Goal: Transaction & Acquisition: Subscribe to service/newsletter

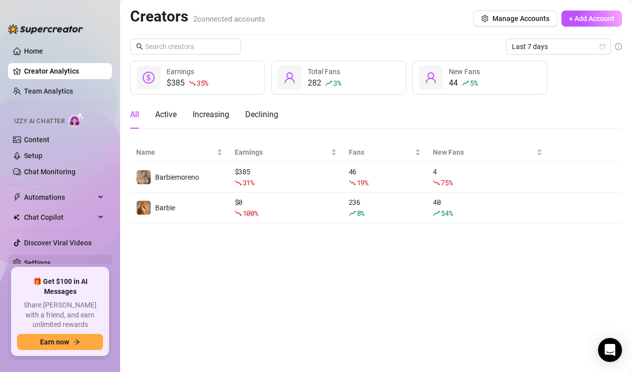
click at [47, 263] on link "Settings" at bounding box center [37, 263] width 27 height 8
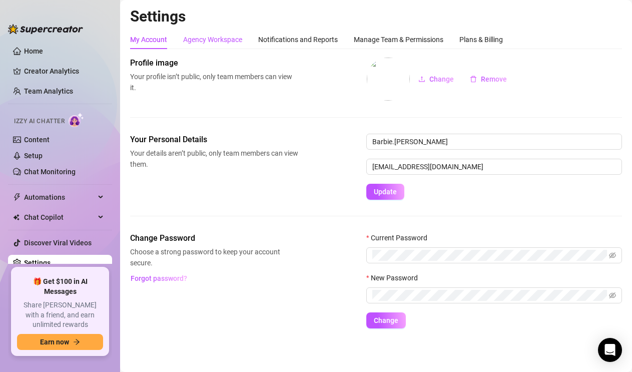
click at [232, 37] on div "Agency Workspace" at bounding box center [212, 39] width 59 height 11
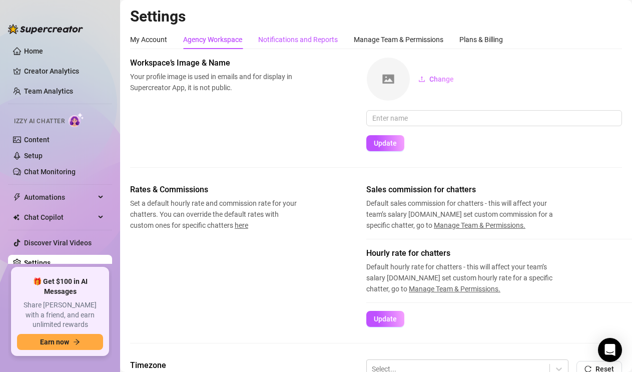
click at [301, 39] on div "Notifications and Reports" at bounding box center [298, 39] width 80 height 11
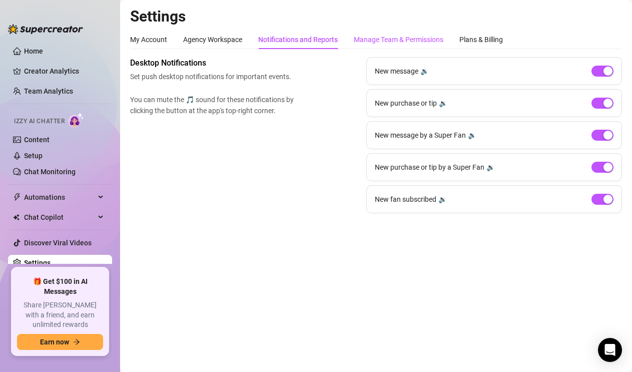
click at [395, 36] on div "Manage Team & Permissions" at bounding box center [399, 39] width 90 height 11
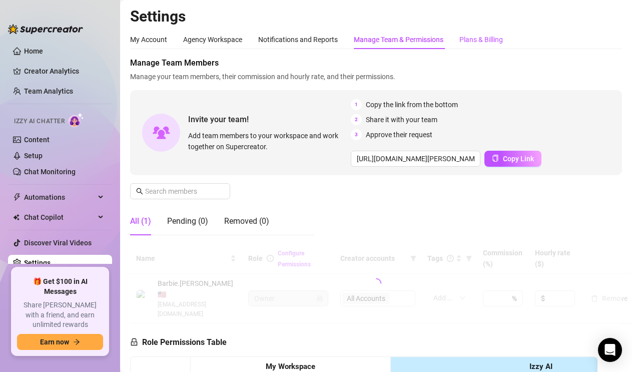
click at [479, 42] on div "Plans & Billing" at bounding box center [481, 39] width 44 height 11
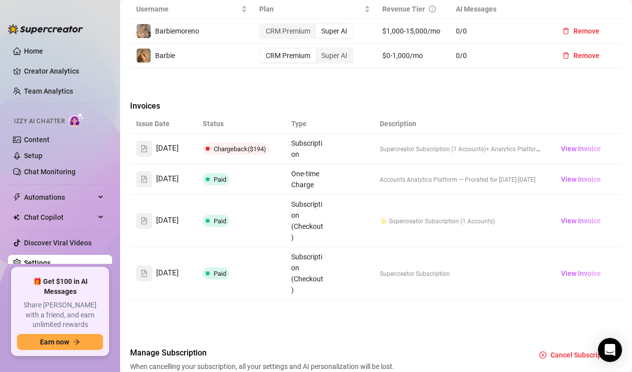
scroll to position [419, 0]
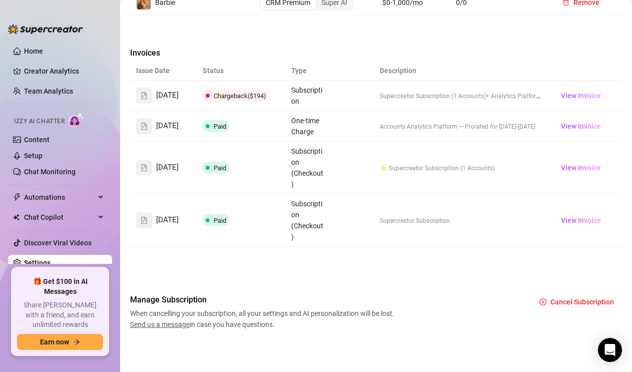
click at [321, 51] on div "Invoices" at bounding box center [376, 54] width 492 height 14
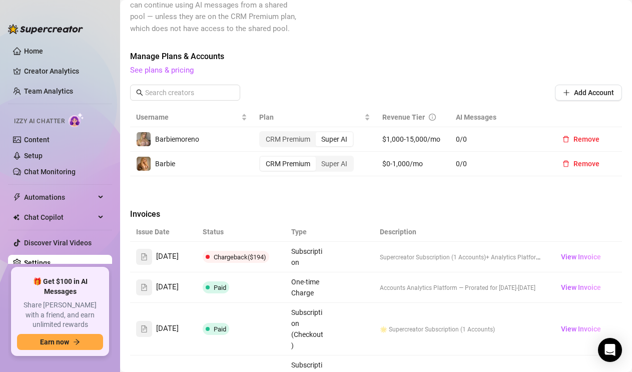
scroll to position [255, 0]
click at [181, 69] on link "See plans & pricing" at bounding box center [162, 69] width 64 height 9
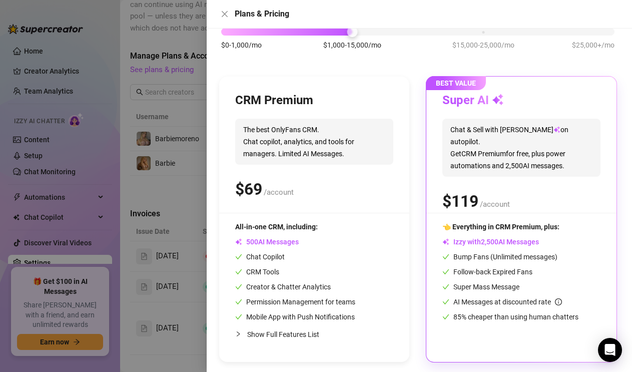
scroll to position [70, 0]
click at [288, 242] on span "AI Messages" at bounding box center [267, 241] width 64 height 8
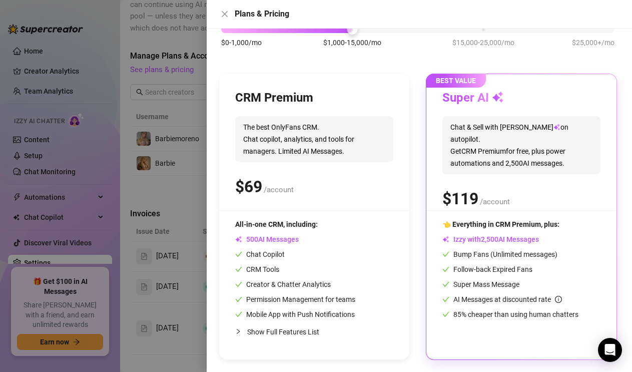
drag, startPoint x: 260, startPoint y: 184, endPoint x: 259, endPoint y: 178, distance: 5.6
click at [260, 183] on span "9" at bounding box center [257, 187] width 9 height 20
click at [257, 178] on span "9" at bounding box center [257, 187] width 9 height 20
click at [265, 242] on span "AI Messages" at bounding box center [267, 239] width 64 height 8
click at [253, 185] on span "6" at bounding box center [248, 187] width 9 height 20
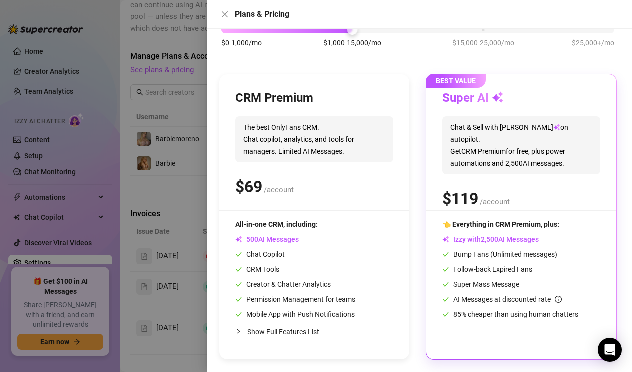
click at [253, 185] on span "6" at bounding box center [248, 187] width 9 height 20
click at [287, 188] on span "/account" at bounding box center [279, 189] width 30 height 9
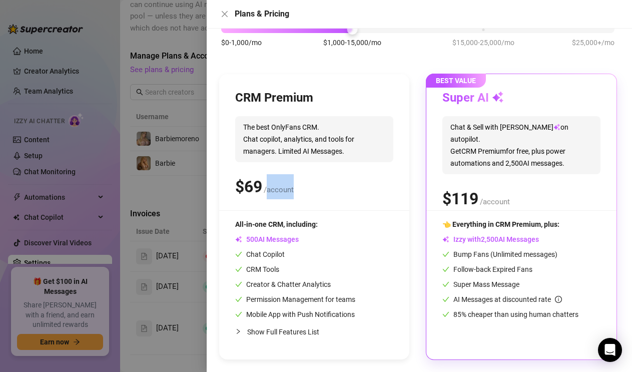
click at [287, 188] on span "/account" at bounding box center [279, 189] width 30 height 9
click at [227, 14] on icon "close" at bounding box center [225, 14] width 8 height 8
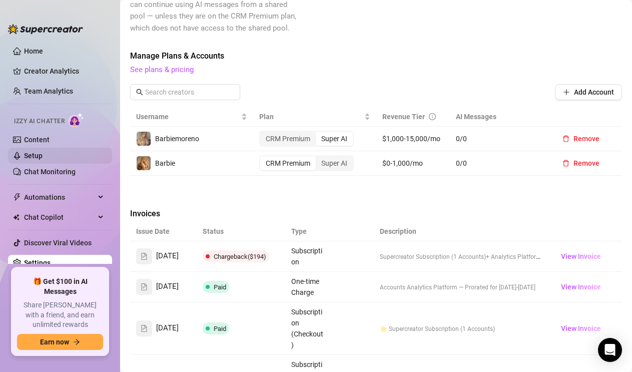
click at [43, 153] on link "Setup" at bounding box center [33, 156] width 19 height 8
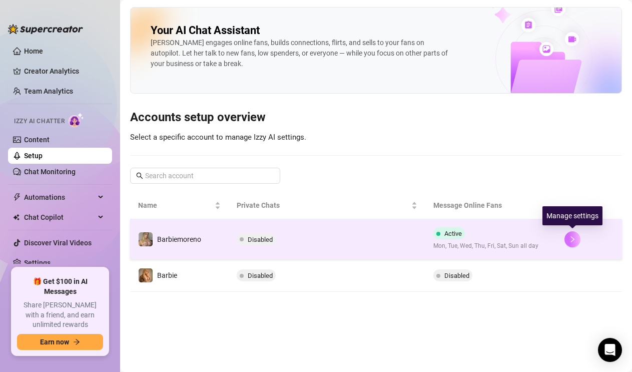
click at [570, 236] on icon "right" at bounding box center [572, 239] width 7 height 7
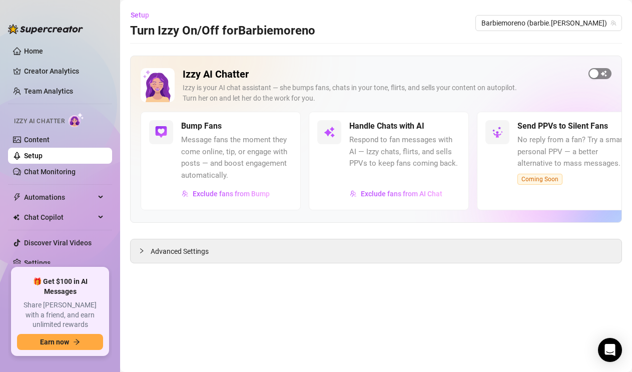
click at [602, 76] on span "button" at bounding box center [599, 73] width 23 height 11
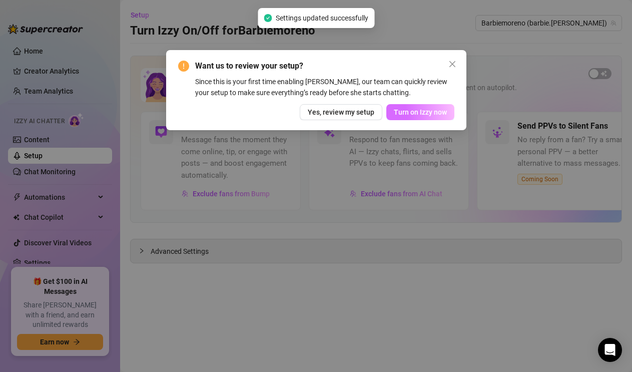
click at [446, 113] on span "Turn on Izzy now" at bounding box center [420, 112] width 53 height 8
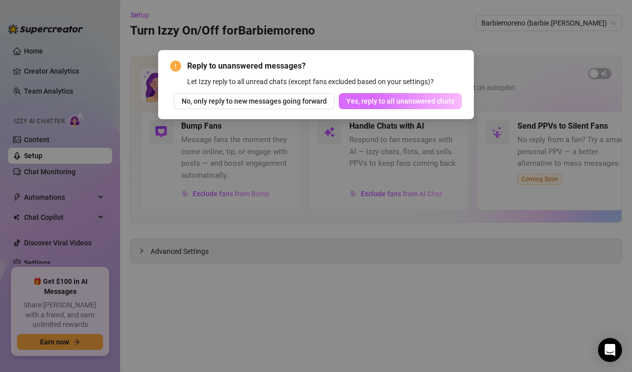
click at [425, 104] on span "Yes, reply to all unanswered chats" at bounding box center [400, 101] width 108 height 8
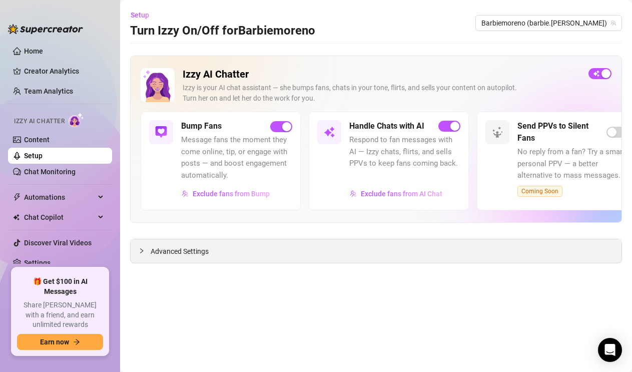
click at [278, 249] on div "Advanced Settings" at bounding box center [376, 251] width 491 height 24
click at [43, 51] on link "Home" at bounding box center [33, 51] width 19 height 8
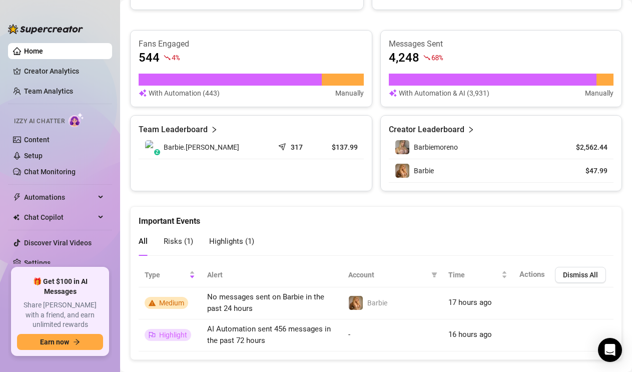
scroll to position [645, 0]
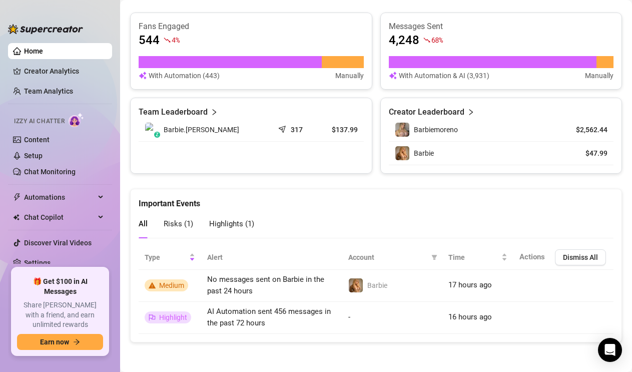
click at [206, 112] on div "Team Leaderboard" at bounding box center [251, 112] width 225 height 12
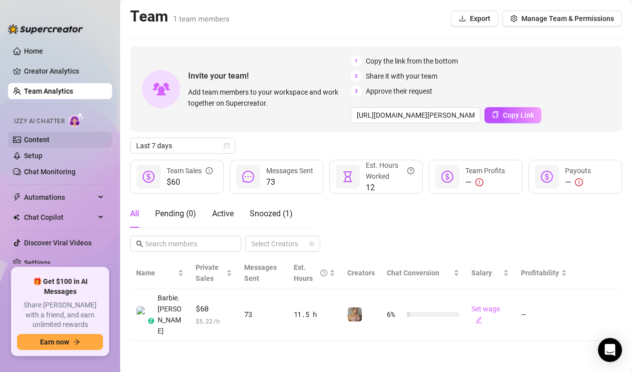
click at [42, 139] on link "Content" at bounding box center [37, 140] width 26 height 8
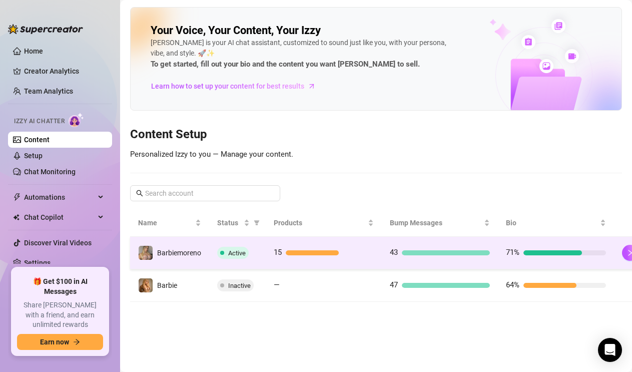
click at [246, 253] on span "Active" at bounding box center [233, 253] width 32 height 12
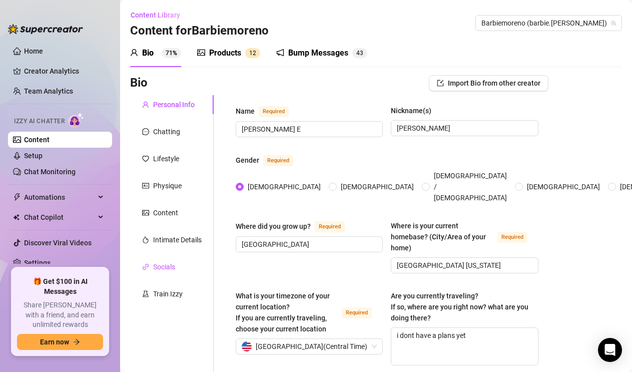
click at [166, 265] on div "Socials" at bounding box center [164, 266] width 22 height 11
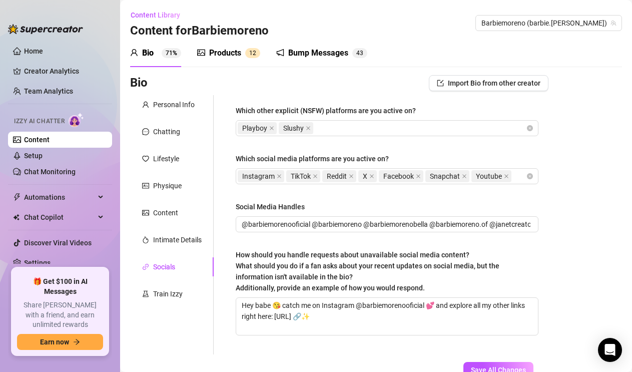
click at [219, 54] on div "Products" at bounding box center [225, 53] width 32 height 12
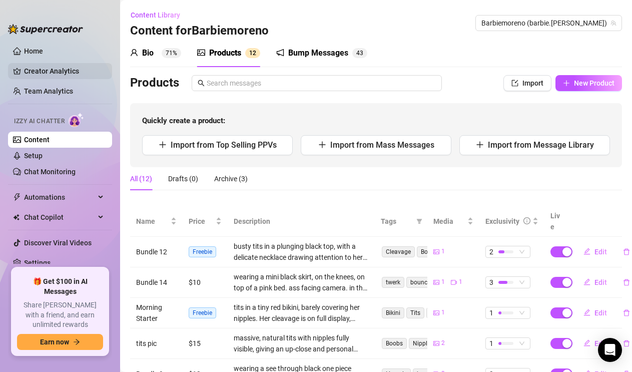
click at [66, 71] on link "Creator Analytics" at bounding box center [64, 71] width 80 height 16
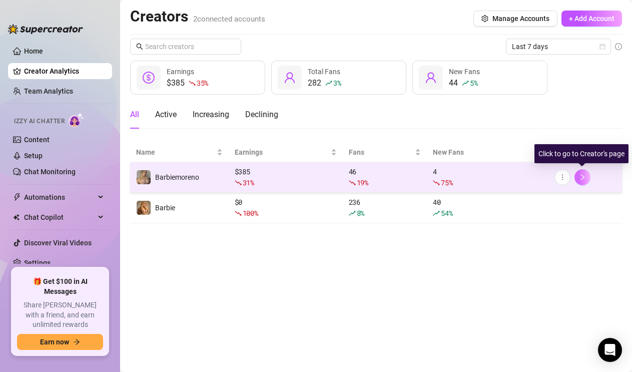
click at [585, 174] on icon "right" at bounding box center [582, 177] width 7 height 7
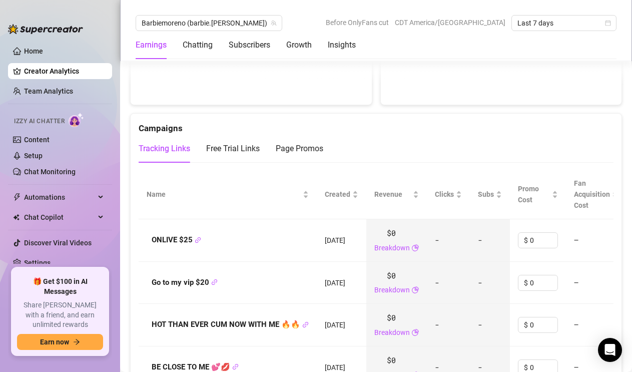
scroll to position [1057, 0]
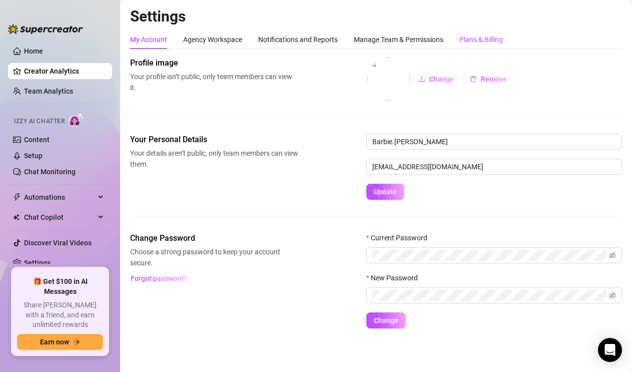
click at [489, 42] on div "Plans & Billing" at bounding box center [481, 39] width 44 height 11
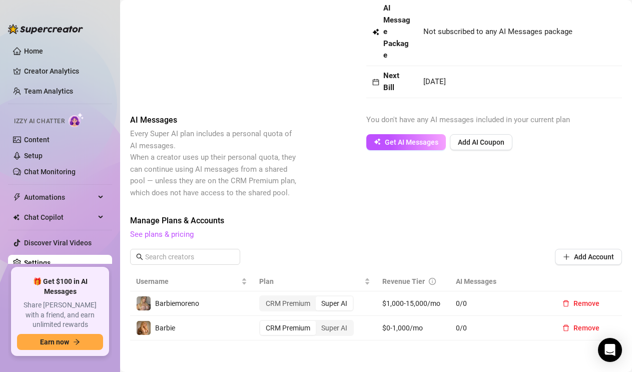
scroll to position [91, 0]
click at [409, 139] on span "Get AI Messages" at bounding box center [412, 142] width 54 height 8
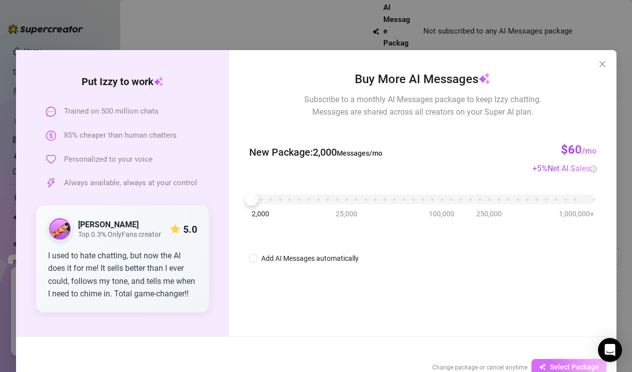
click at [564, 360] on button "Select Package" at bounding box center [568, 367] width 75 height 16
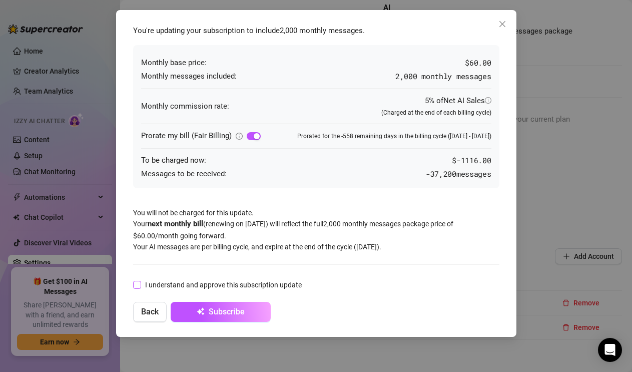
click at [140, 287] on span at bounding box center [137, 285] width 8 height 8
click at [140, 287] on input "I understand and approve this subscription update" at bounding box center [136, 284] width 7 height 7
checkbox input "true"
click at [224, 314] on span "Subscribe" at bounding box center [227, 312] width 36 height 10
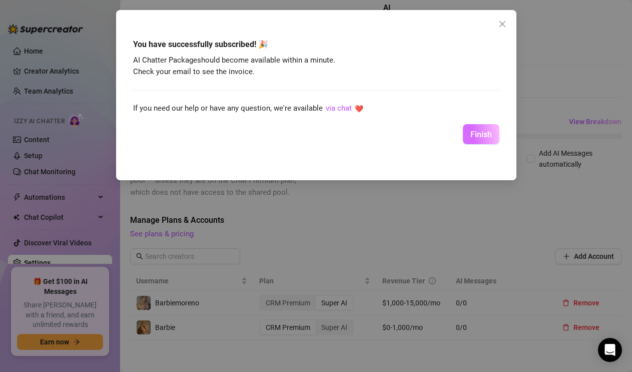
click at [484, 138] on span "Finish" at bounding box center [481, 135] width 22 height 10
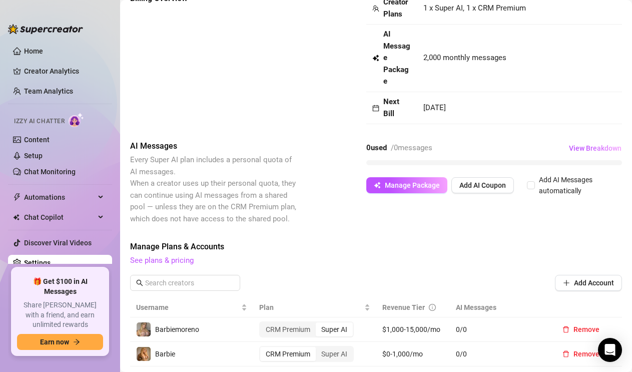
scroll to position [0, 0]
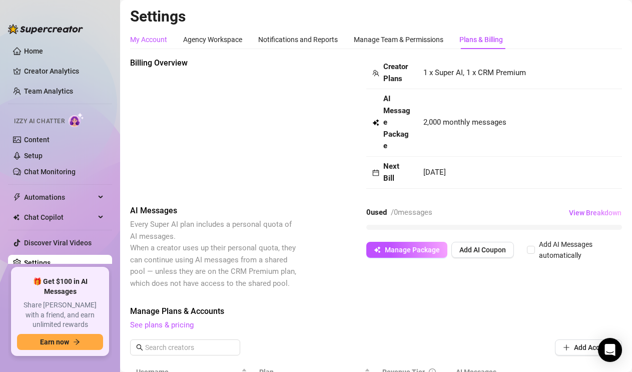
click at [141, 37] on div "My Account" at bounding box center [148, 39] width 37 height 11
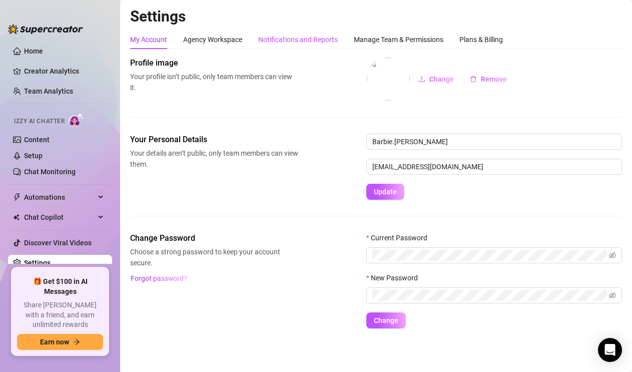
click at [320, 38] on div "Notifications and Reports" at bounding box center [298, 39] width 80 height 11
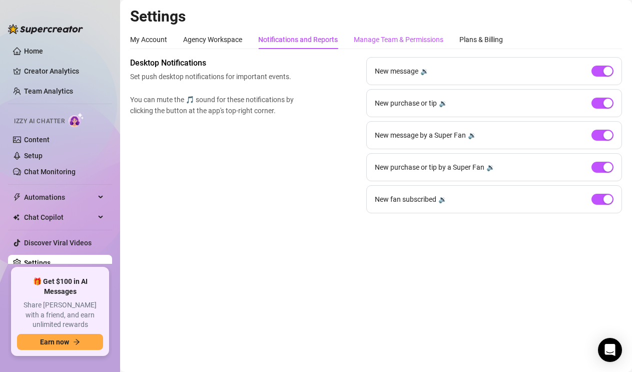
click at [383, 41] on div "Manage Team & Permissions" at bounding box center [399, 39] width 90 height 11
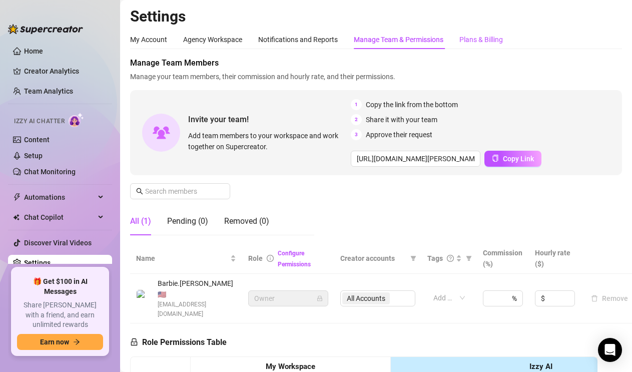
click at [488, 39] on div "Plans & Billing" at bounding box center [481, 39] width 44 height 11
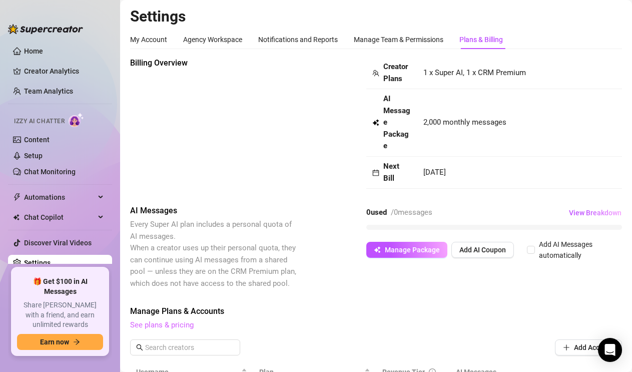
click at [165, 327] on link "See plans & pricing" at bounding box center [162, 324] width 64 height 9
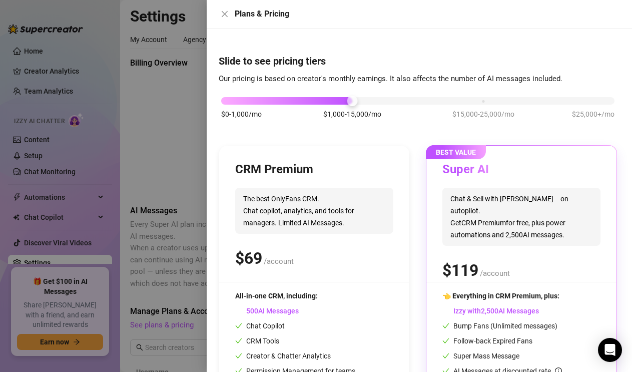
click at [261, 262] on span "9" at bounding box center [257, 258] width 9 height 20
click at [259, 253] on span "9" at bounding box center [257, 258] width 9 height 20
click at [350, 113] on span "$1,000-15,000/mo" at bounding box center [352, 114] width 58 height 11
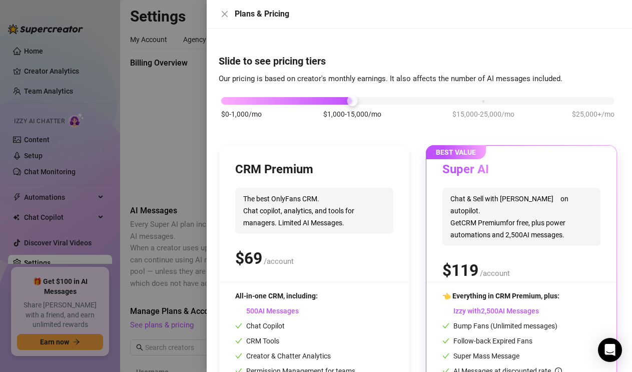
click at [450, 152] on span "BEST VALUE" at bounding box center [456, 152] width 60 height 14
click at [463, 173] on h3 "Super AI" at bounding box center [473, 170] width 62 height 16
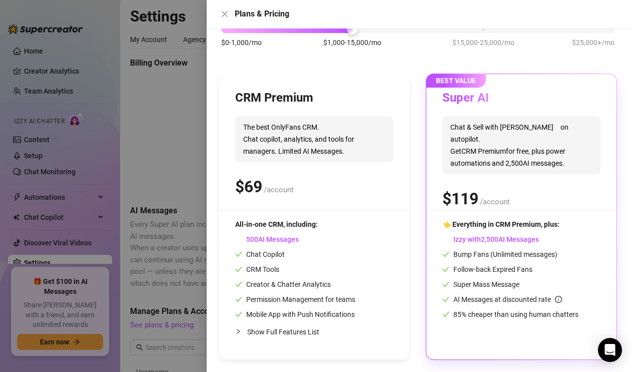
click at [329, 290] on div "All-in-one CRM, including: AI Messages Chat Copilot CRM Tools Creator & Chatter…" at bounding box center [295, 269] width 120 height 101
click at [269, 235] on span "AI Messages" at bounding box center [267, 239] width 64 height 8
click at [266, 238] on span "AI Messages" at bounding box center [267, 239] width 64 height 8
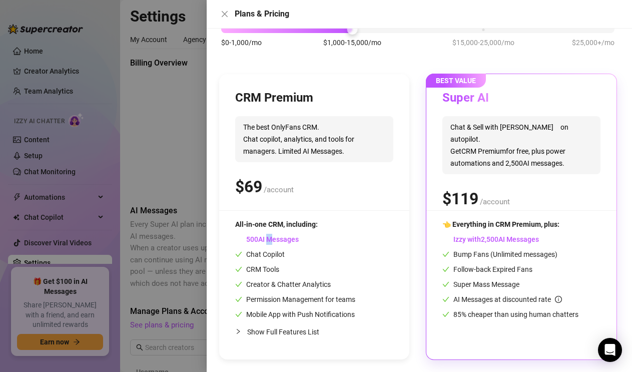
click at [266, 238] on span "AI Messages" at bounding box center [267, 239] width 64 height 8
click at [262, 236] on span "AI Messages" at bounding box center [267, 239] width 64 height 8
click at [165, 159] on div at bounding box center [316, 186] width 632 height 372
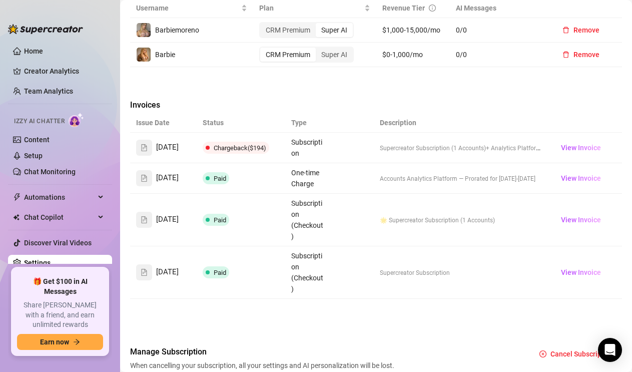
scroll to position [419, 0]
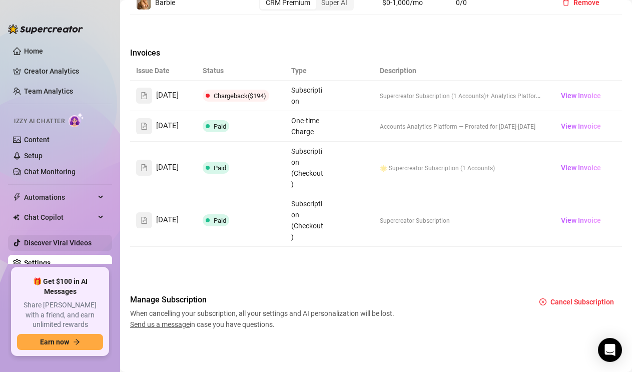
click at [72, 242] on link "Discover Viral Videos" at bounding box center [58, 243] width 68 height 8
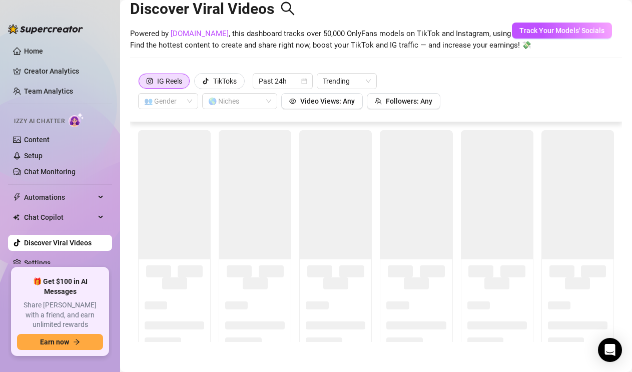
scroll to position [22, 0]
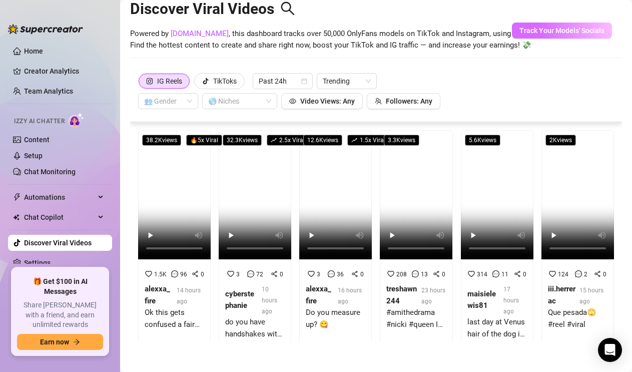
click at [538, 29] on span "Track Your Models' Socials" at bounding box center [561, 31] width 85 height 8
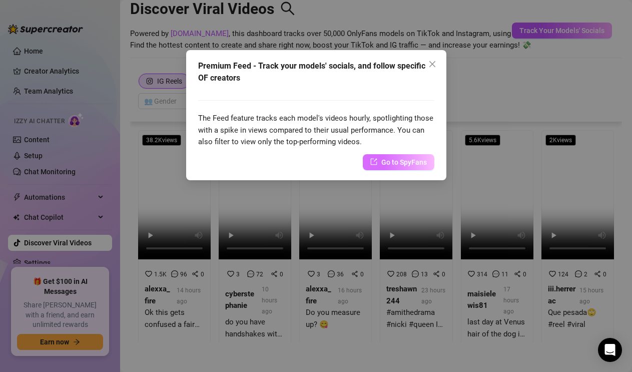
click at [395, 163] on span "Go to SpyFans" at bounding box center [404, 162] width 46 height 11
